Goal: Task Accomplishment & Management: Manage account settings

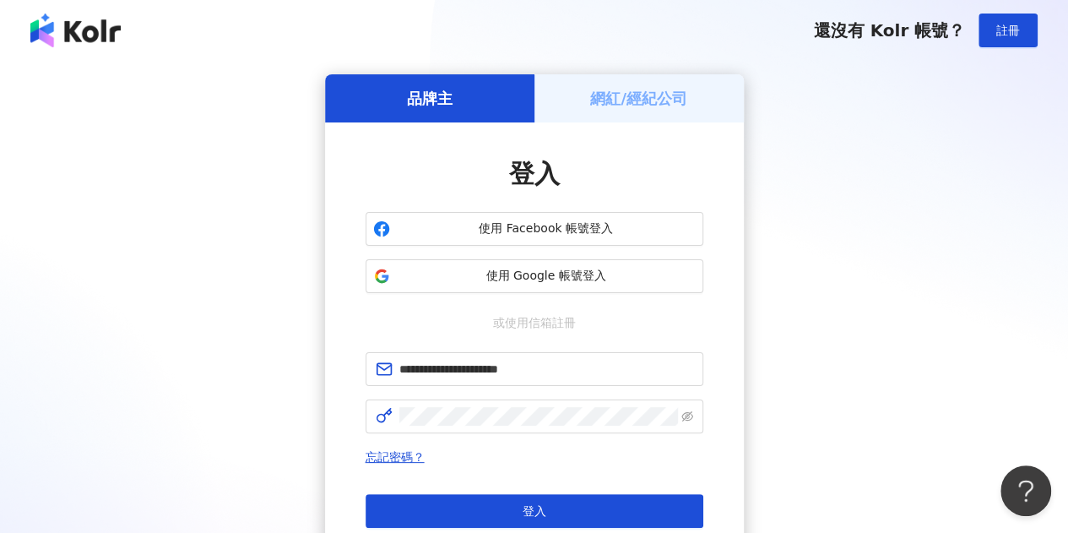
type input "**********"
click at [261, 403] on div "**********" at bounding box center [533, 334] width 1027 height 521
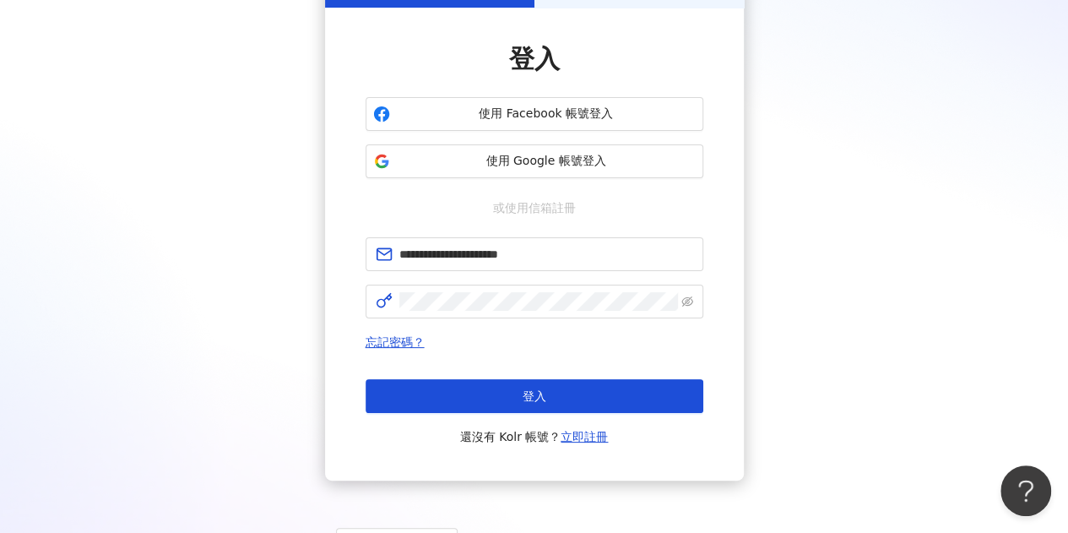
scroll to position [169, 0]
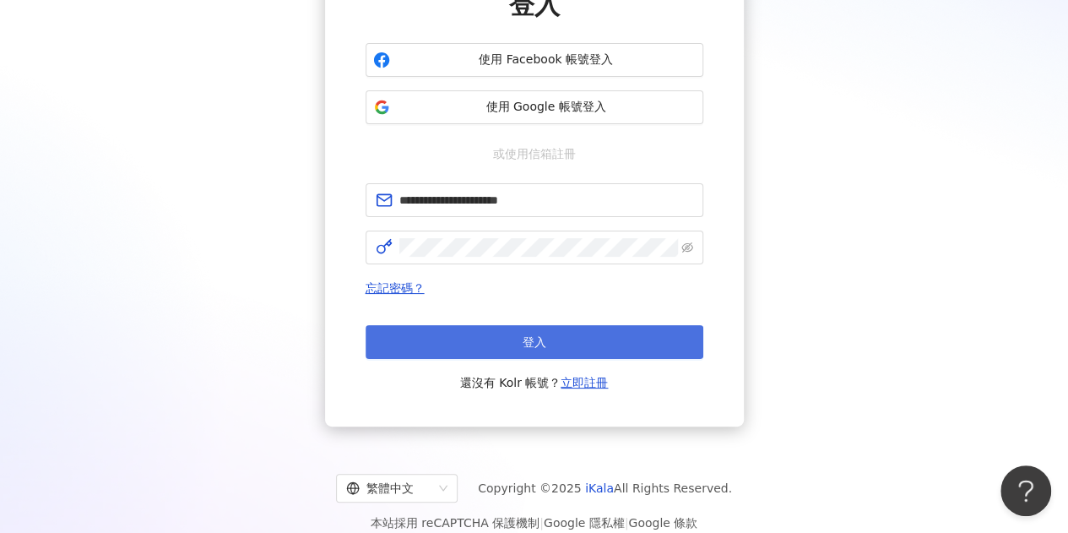
click at [547, 326] on button "登入" at bounding box center [534, 342] width 338 height 34
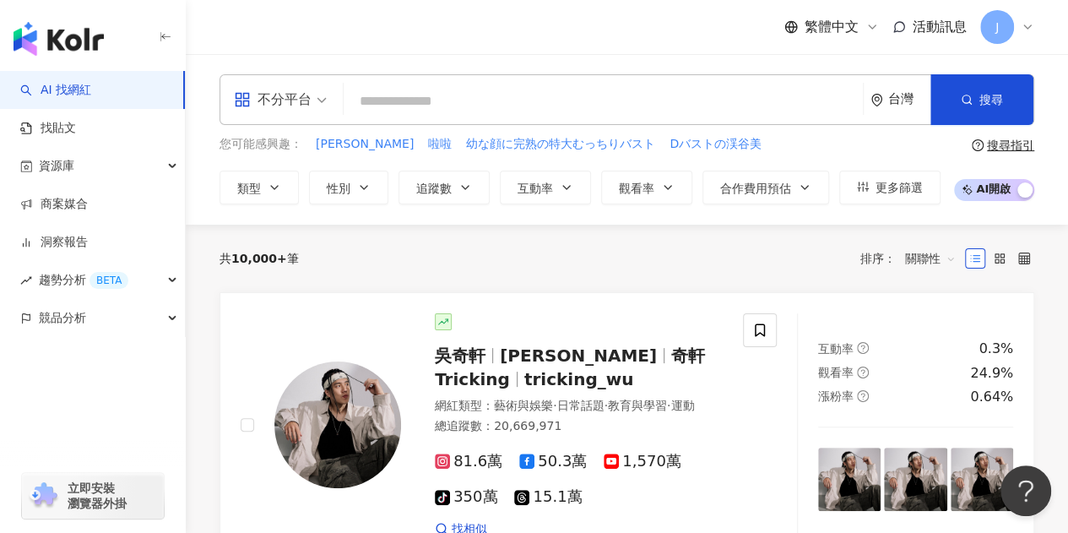
click at [1027, 30] on icon at bounding box center [1028, 27] width 14 height 14
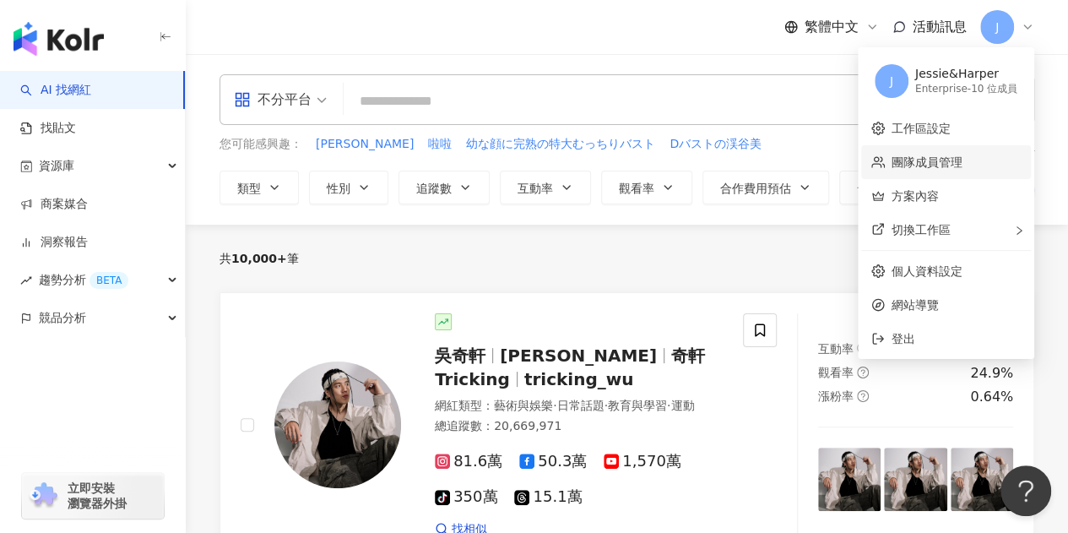
click at [962, 155] on link "團隊成員管理" at bounding box center [926, 162] width 71 height 14
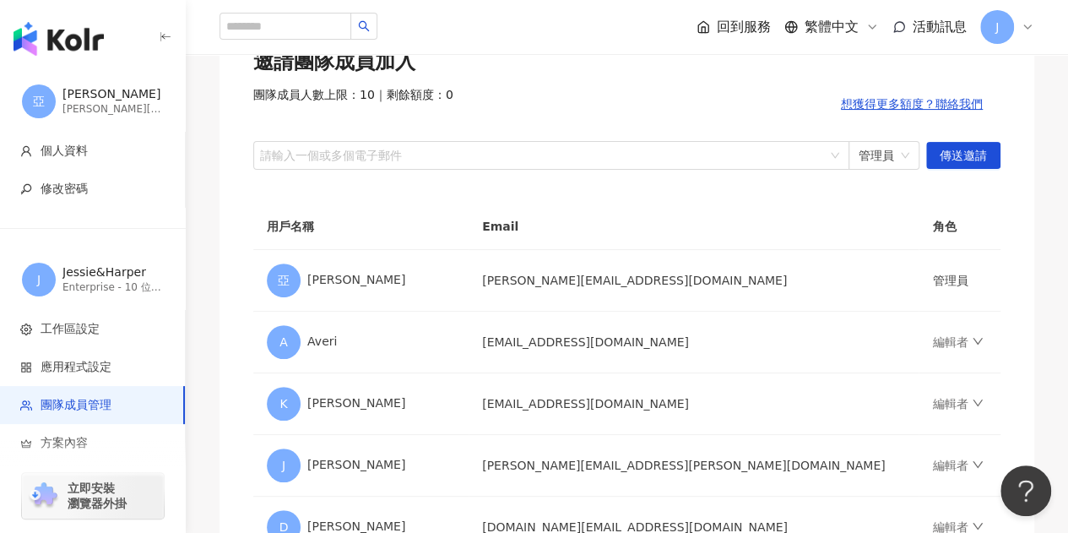
scroll to position [169, 0]
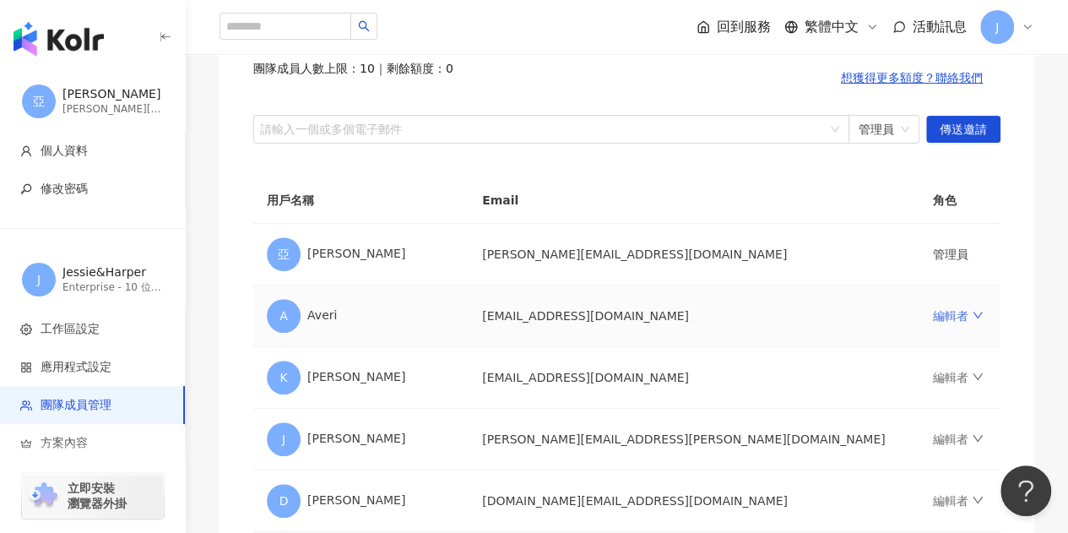
click at [932, 316] on link "編輯者" at bounding box center [957, 316] width 51 height 14
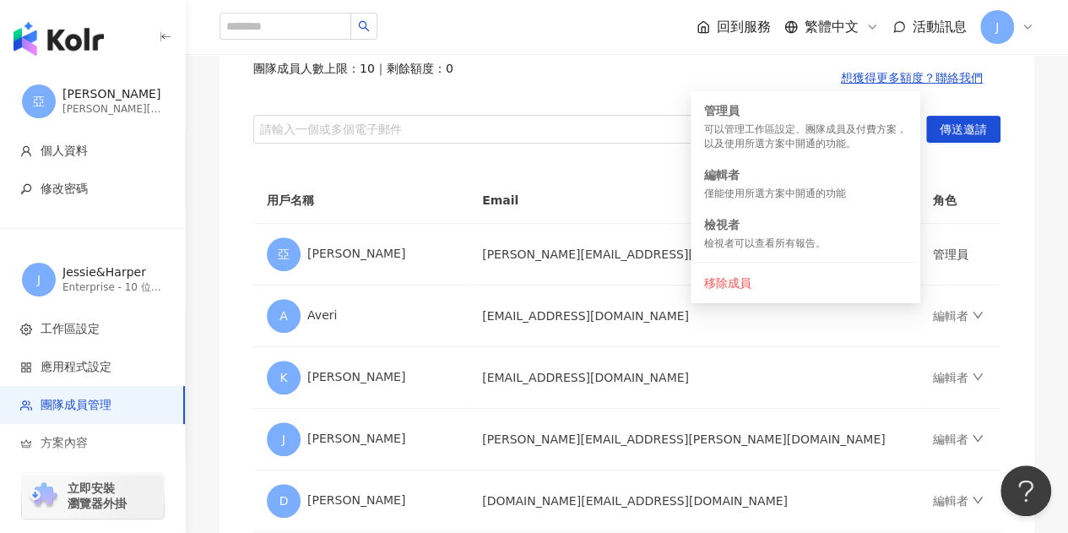
click at [1060, 285] on div "團隊成員管理 邀請團隊成員加入 團隊成員人數上限：10 ｜ 剩餘額度：0 想獲得更多額度？聯絡我們 請輸入一個或多個電子郵件 管理員 傳送邀請 用戶名稱 Em…" at bounding box center [627, 396] width 882 height 955
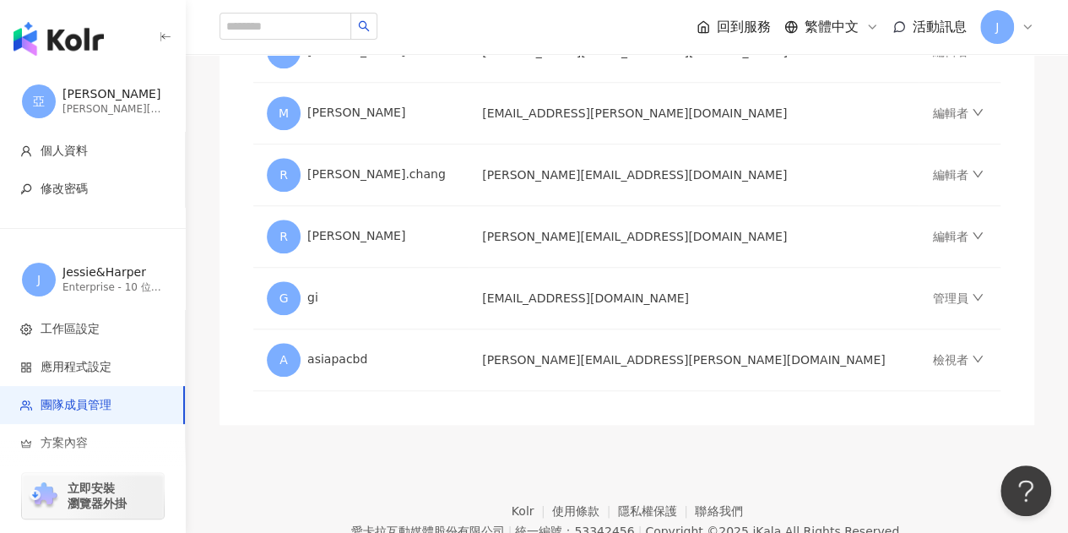
scroll to position [693, 0]
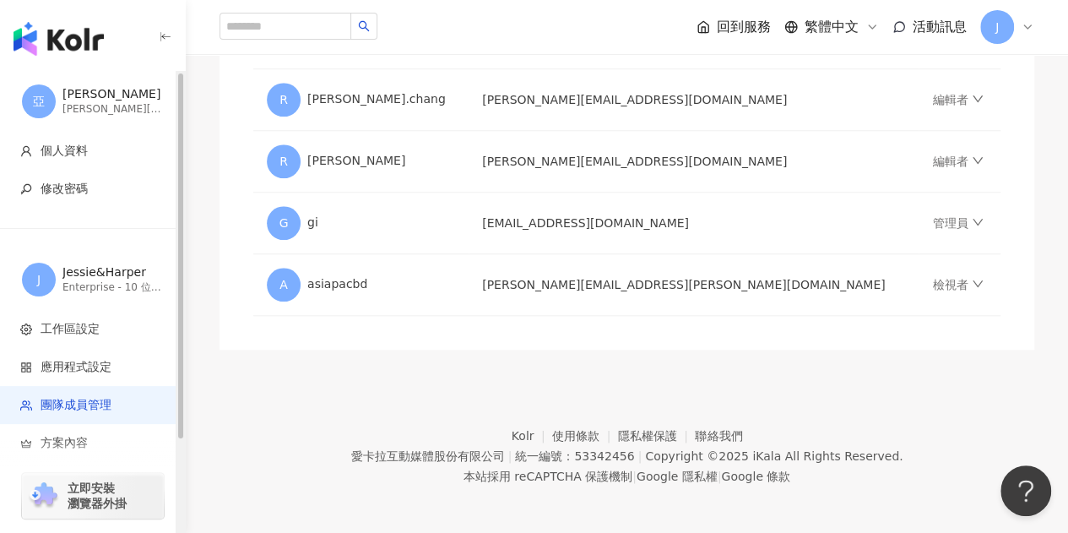
click at [125, 456] on div "立即安裝 瀏覽器外掛" at bounding box center [93, 485] width 186 height 95
click at [103, 431] on li "方案內容" at bounding box center [92, 443] width 185 height 38
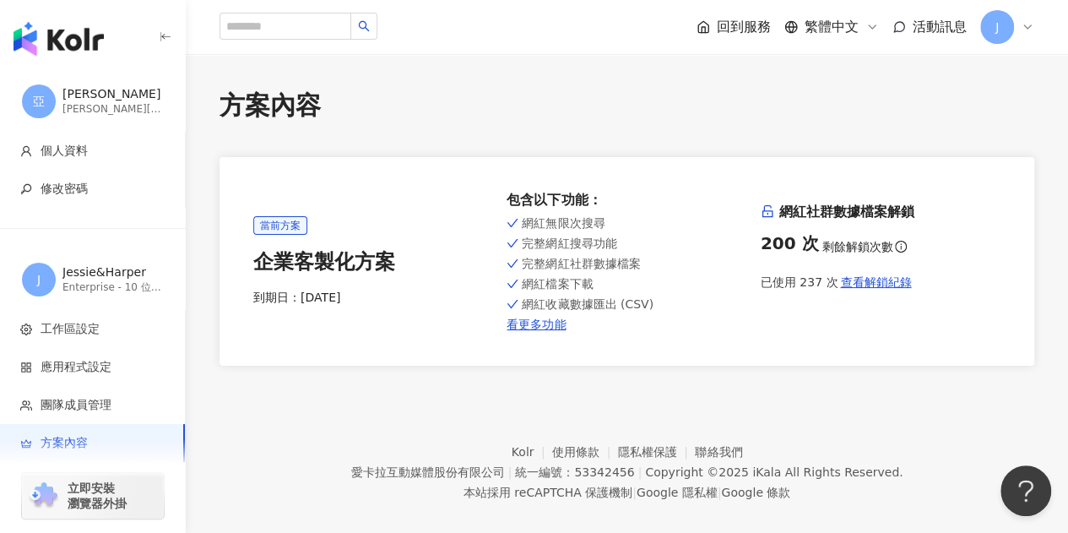
drag, startPoint x: 241, startPoint y: 292, endPoint x: 355, endPoint y: 289, distance: 113.2
click at [355, 289] on div "當前方案 企業客製化方案 到期日： [DATE] 包含以下功能 ： 網紅無限次搜尋 完整網紅搜尋功能 完整網紅社群數據檔案 網紅檔案下載 網紅收藏數據匯出 (…" at bounding box center [626, 261] width 815 height 208
copy div "到期日： [DATE]"
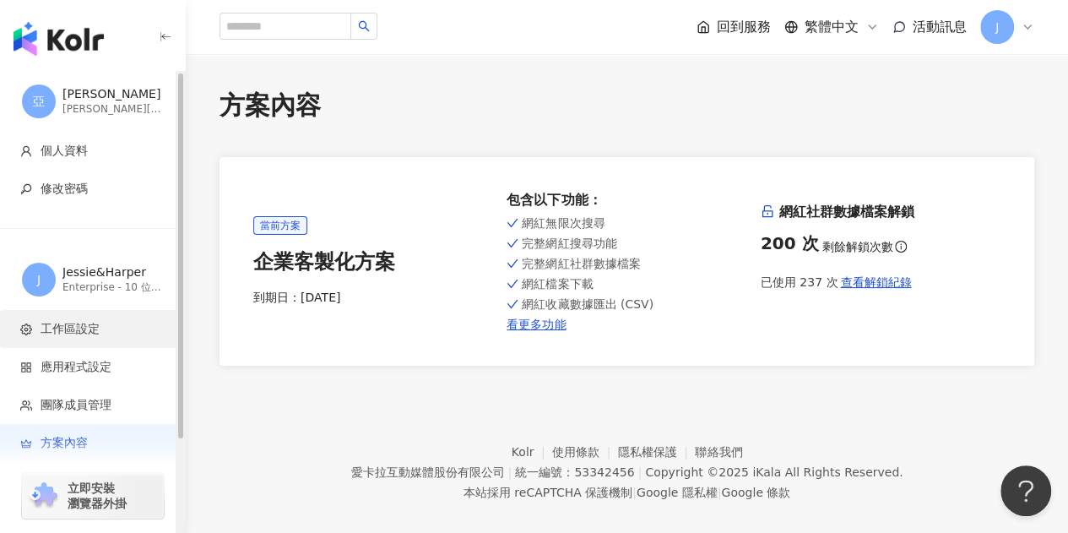
click at [96, 318] on li "工作區設定" at bounding box center [92, 329] width 185 height 38
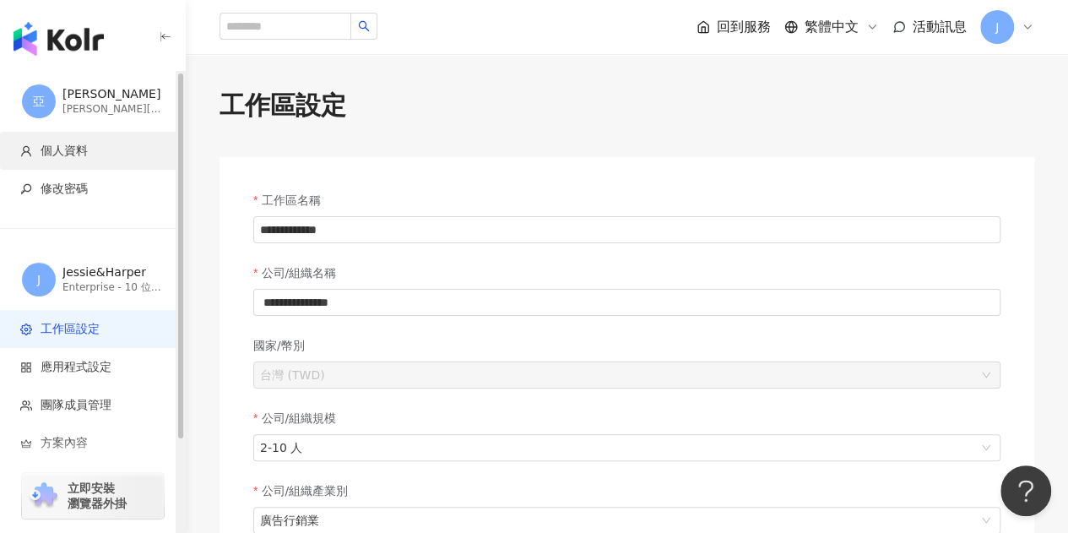
click at [118, 152] on span "個人資料" at bounding box center [95, 151] width 151 height 17
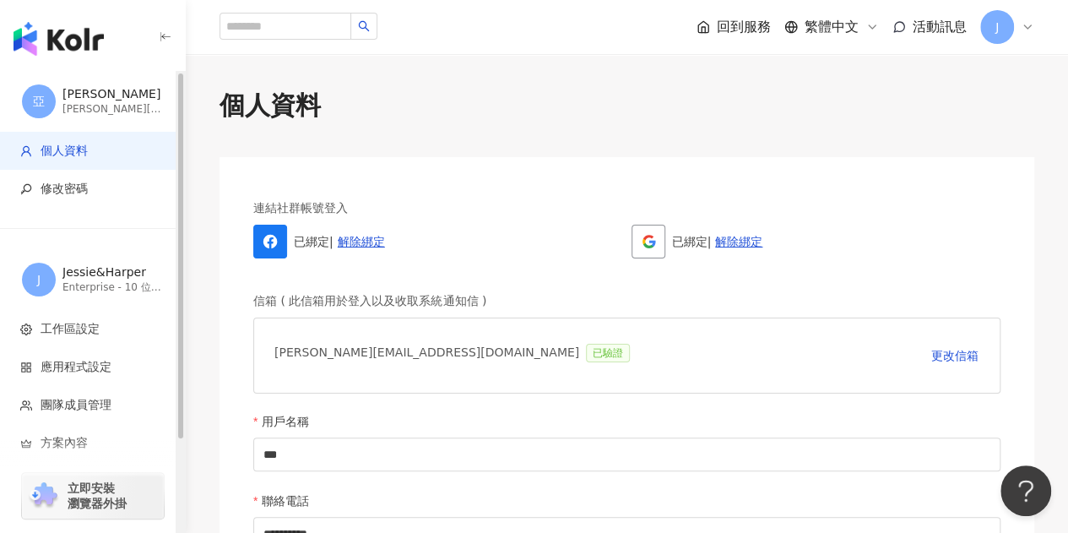
drag, startPoint x: 83, startPoint y: 35, endPoint x: 92, endPoint y: 28, distance: 11.5
click at [83, 35] on img "button" at bounding box center [59, 39] width 90 height 34
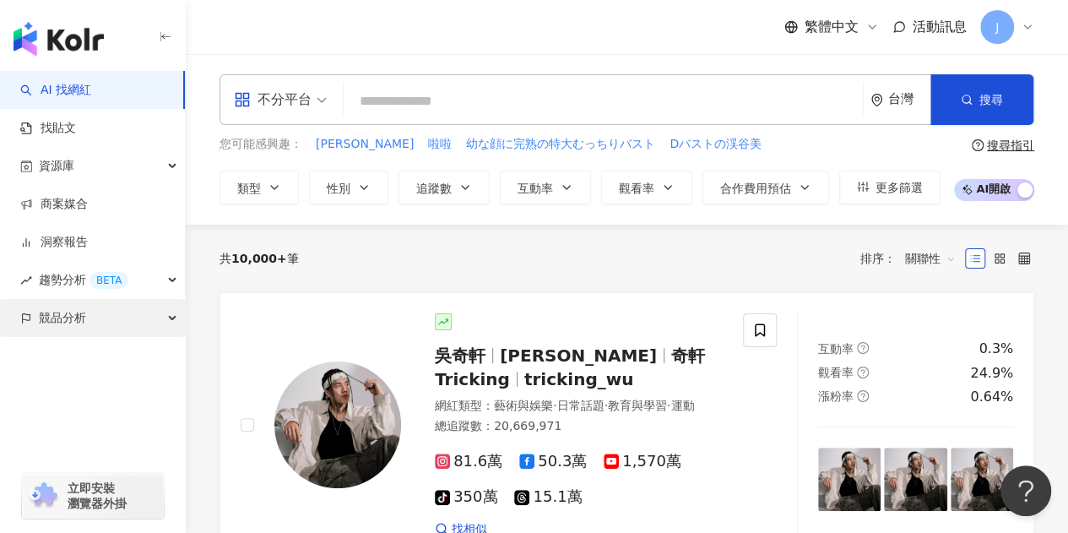
click at [79, 310] on span "競品分析" at bounding box center [62, 318] width 47 height 38
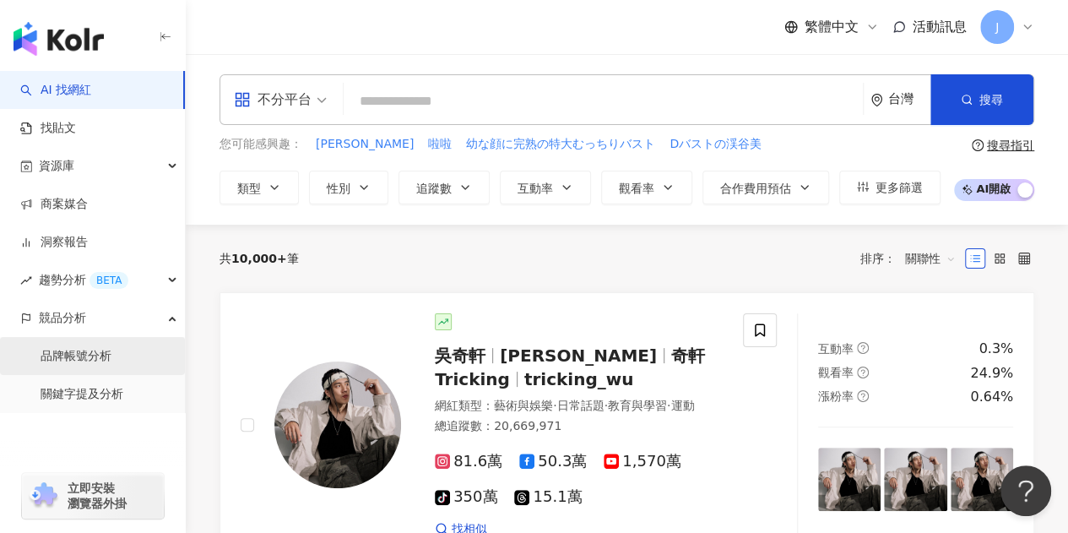
click at [67, 348] on link "品牌帳號分析" at bounding box center [76, 356] width 71 height 17
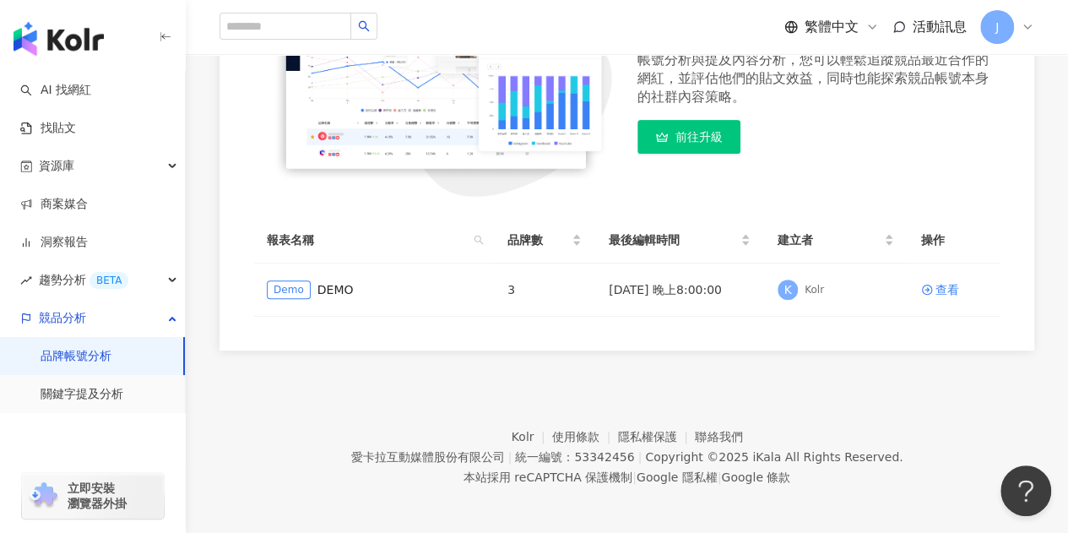
scroll to position [273, 0]
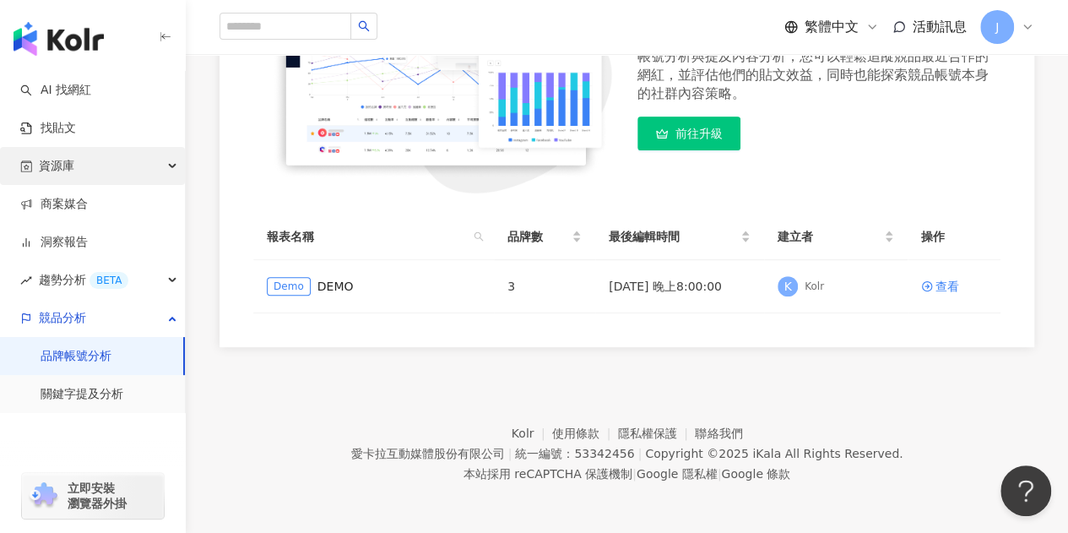
click at [114, 180] on div "資源庫" at bounding box center [92, 166] width 185 height 38
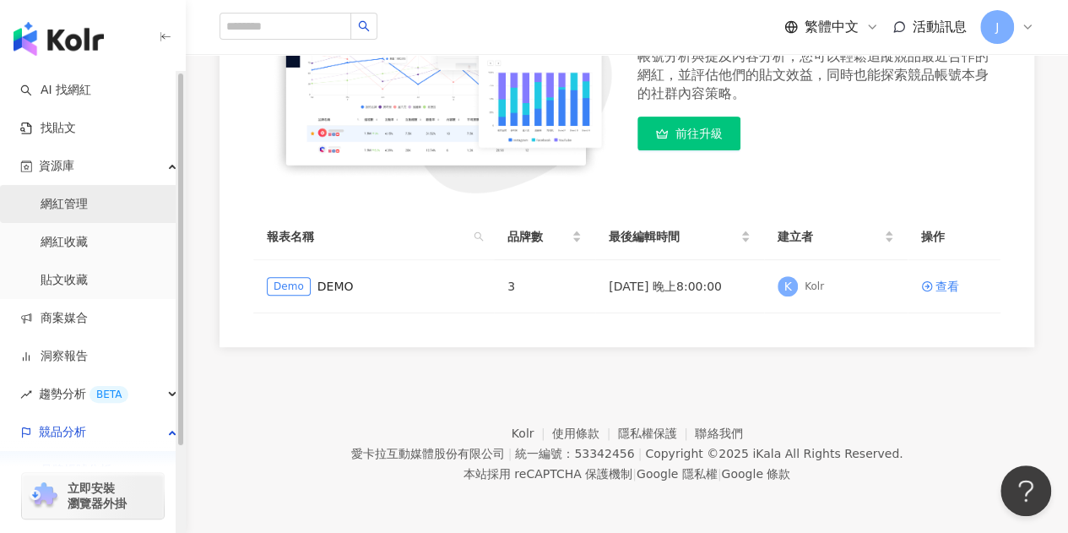
click at [88, 208] on link "網紅管理" at bounding box center [64, 204] width 47 height 17
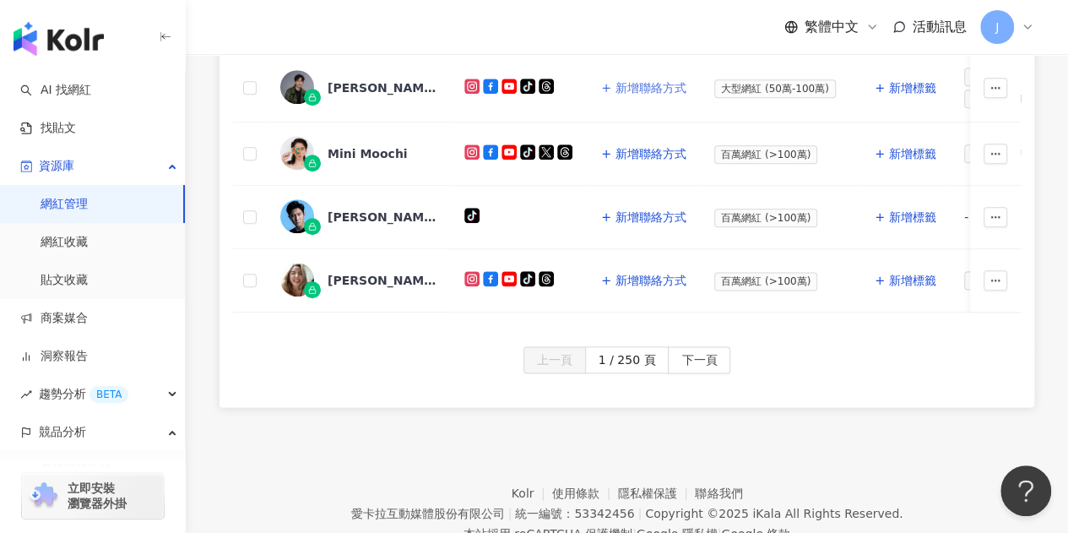
scroll to position [903, 0]
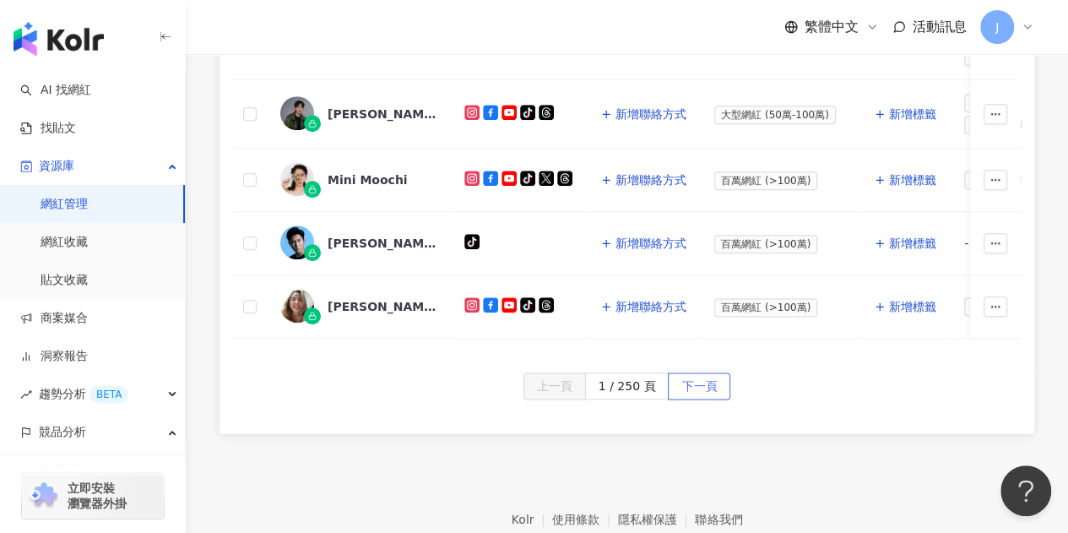
click at [685, 373] on span "下一頁" at bounding box center [698, 386] width 35 height 27
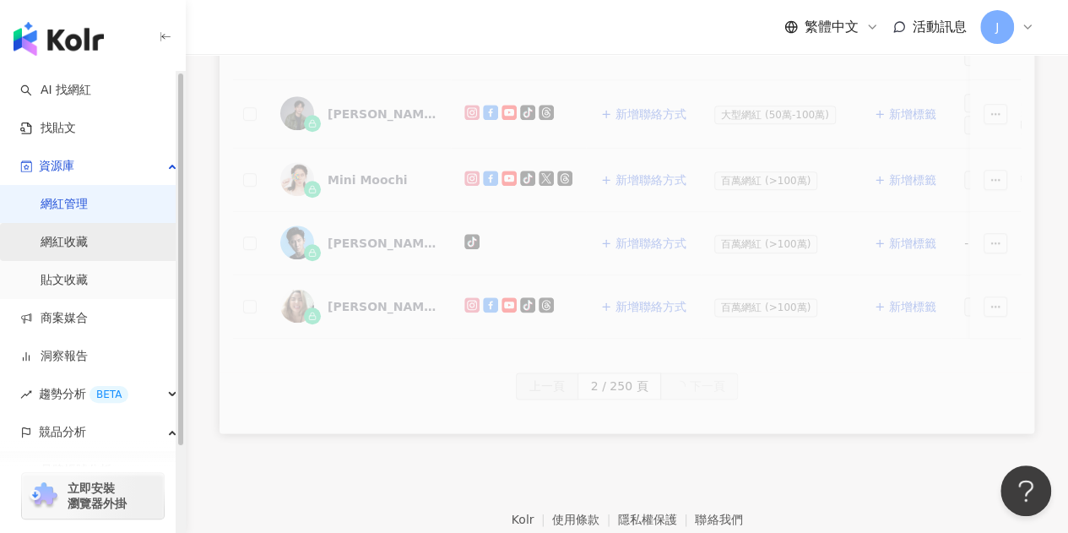
drag, startPoint x: 125, startPoint y: 254, endPoint x: 171, endPoint y: 254, distance: 46.4
click at [88, 251] on link "網紅收藏" at bounding box center [64, 242] width 47 height 17
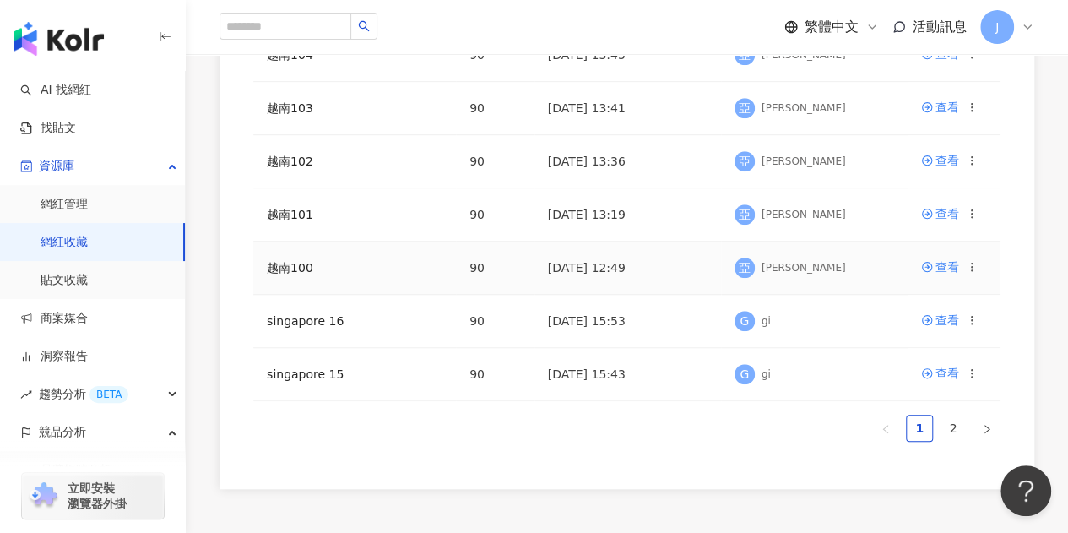
scroll to position [506, 0]
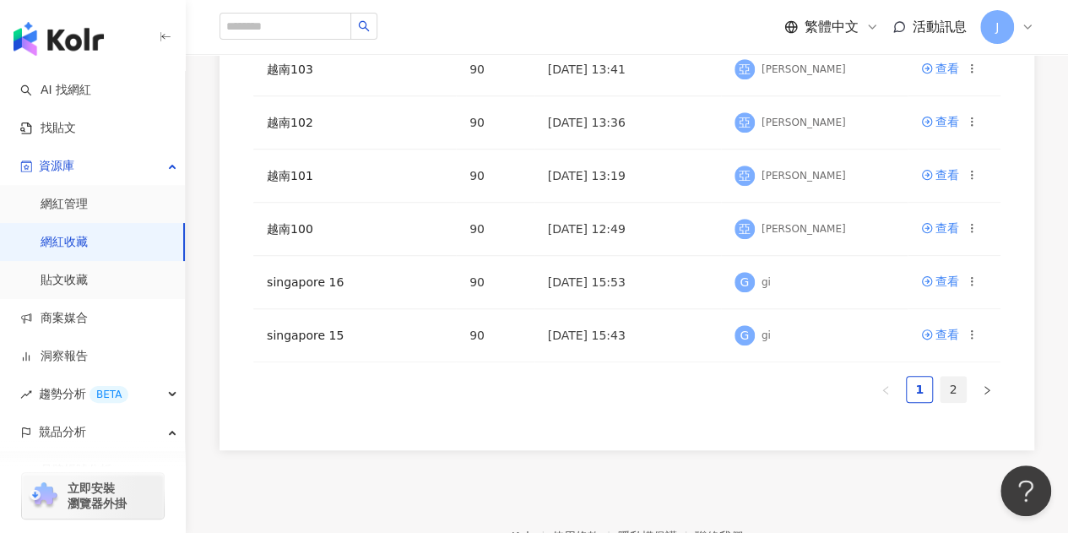
click at [959, 376] on link "2" at bounding box center [952, 388] width 25 height 25
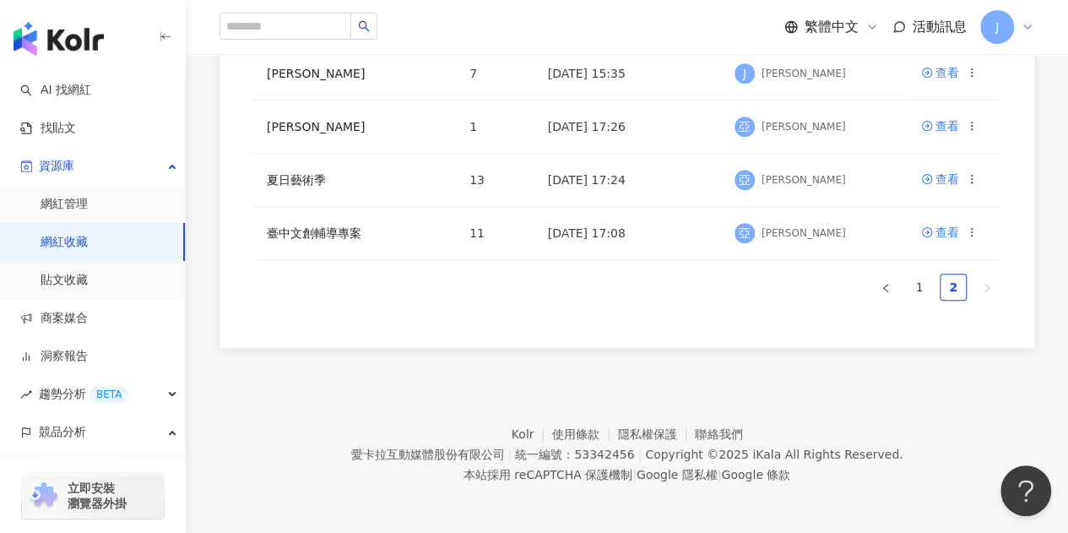
scroll to position [143, 0]
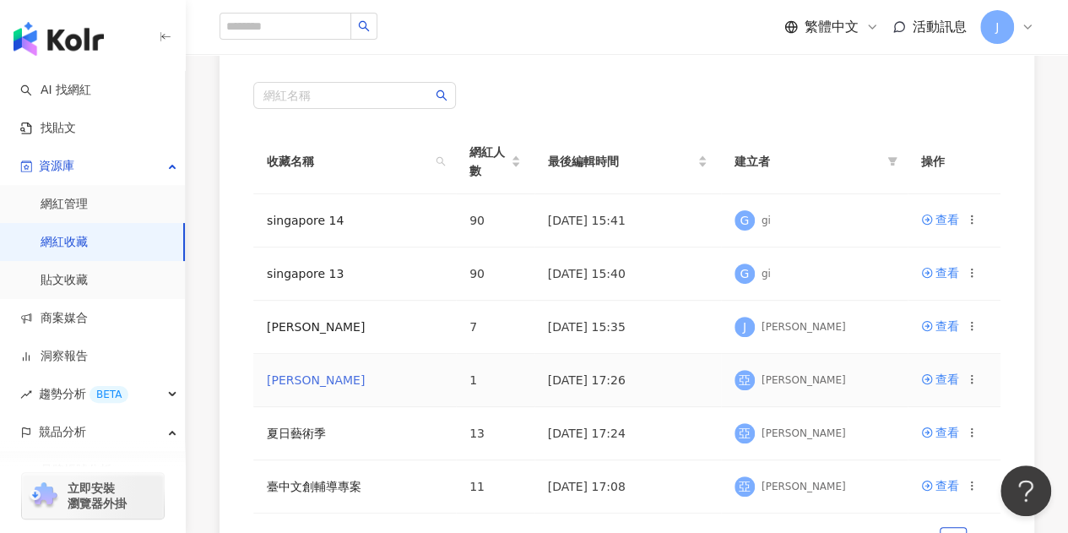
click at [290, 382] on link "[PERSON_NAME]" at bounding box center [316, 380] width 98 height 14
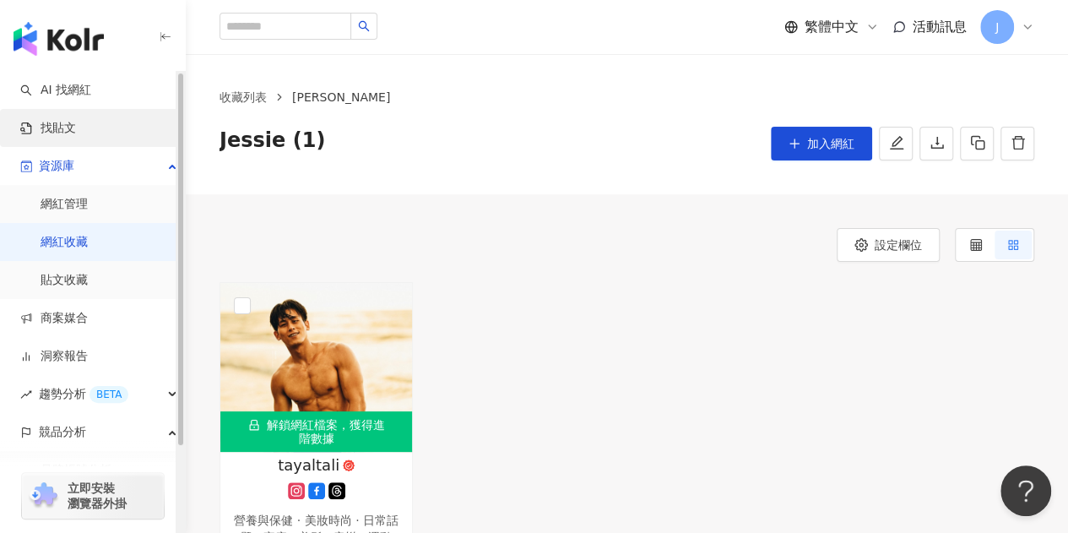
click at [60, 125] on link "找貼文" at bounding box center [48, 128] width 56 height 17
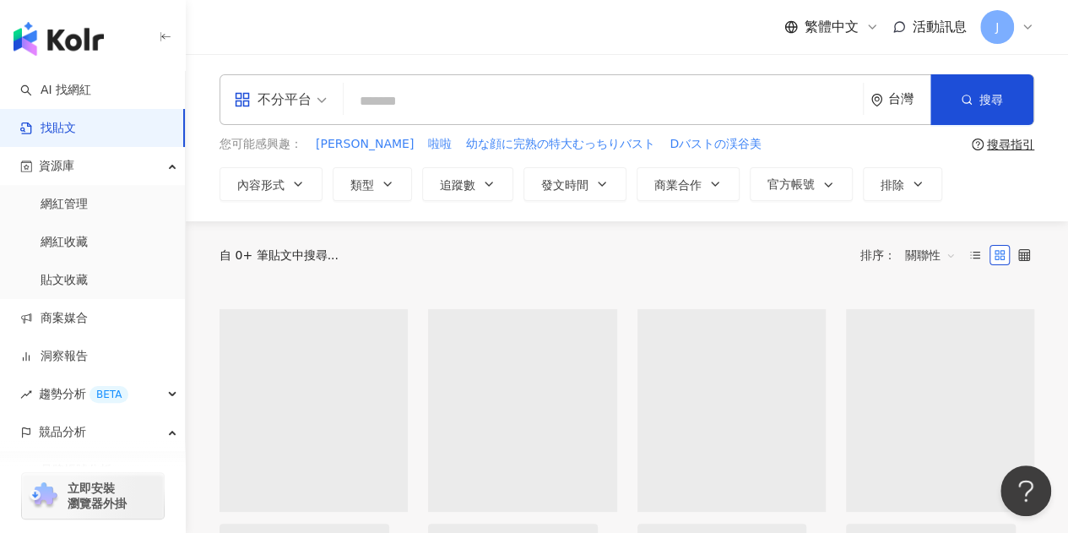
click at [1013, 36] on div "J" at bounding box center [1007, 27] width 54 height 34
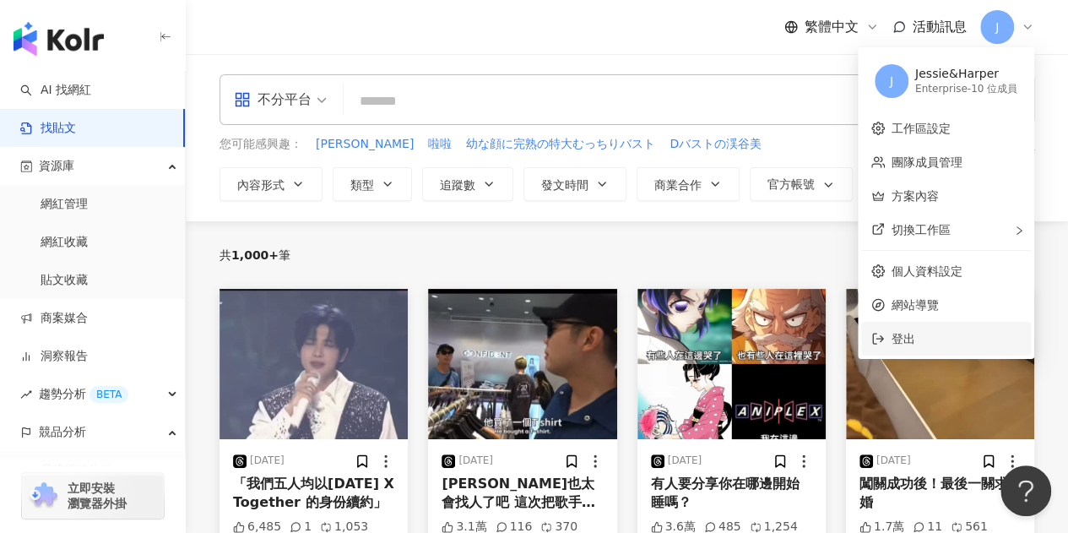
click at [896, 332] on span "登出" at bounding box center [903, 339] width 24 height 14
